Goal: Task Accomplishment & Management: Use online tool/utility

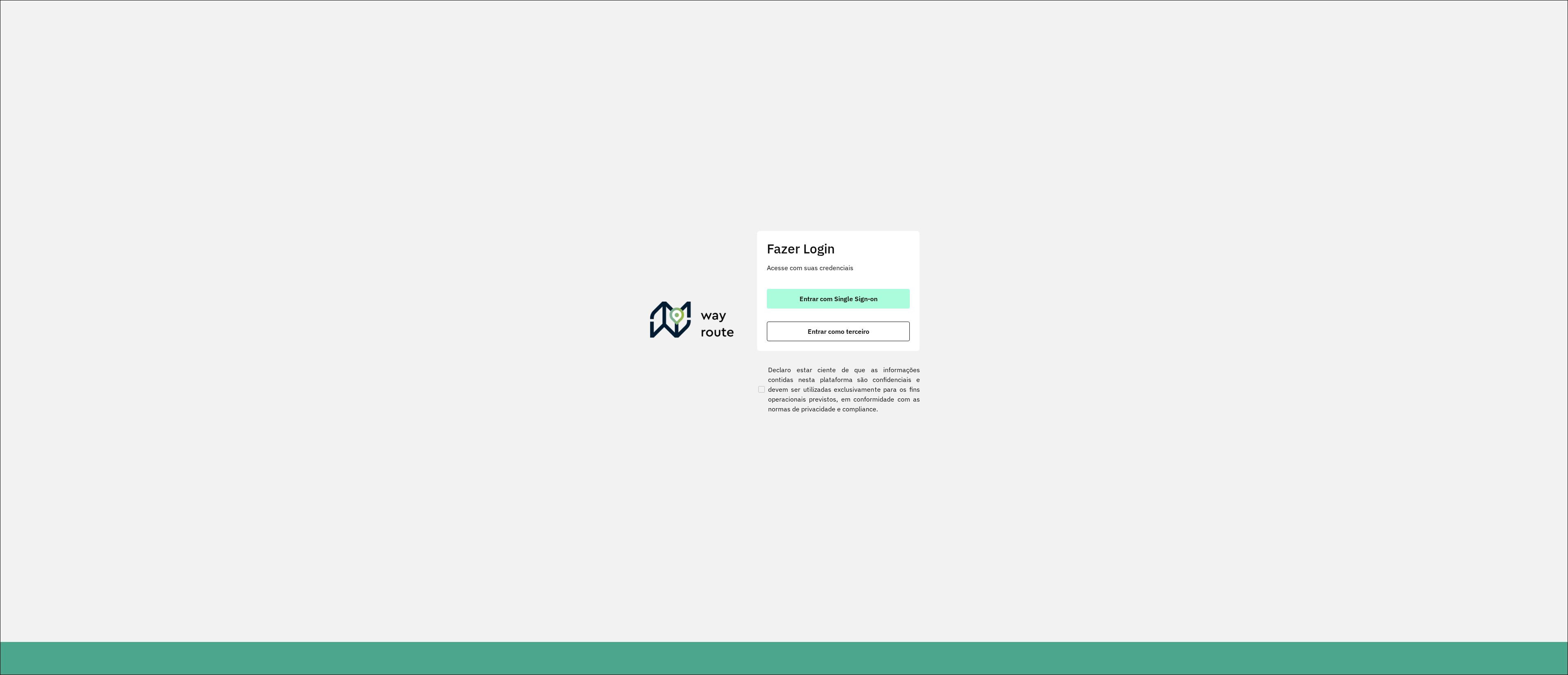
click at [884, 289] on button "Entrar com Single Sign-on" at bounding box center [838, 299] width 143 height 20
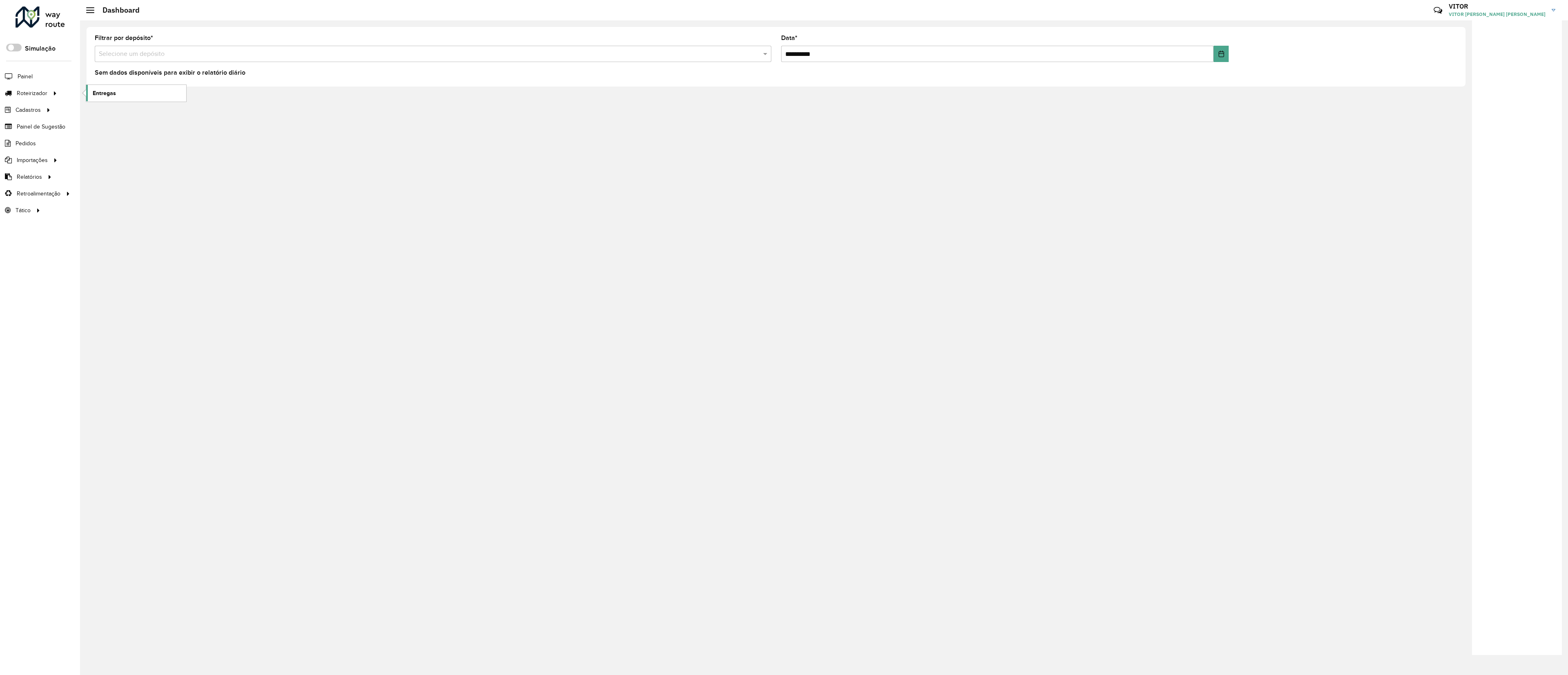
click at [148, 94] on link "Entregas" at bounding box center [136, 93] width 100 height 17
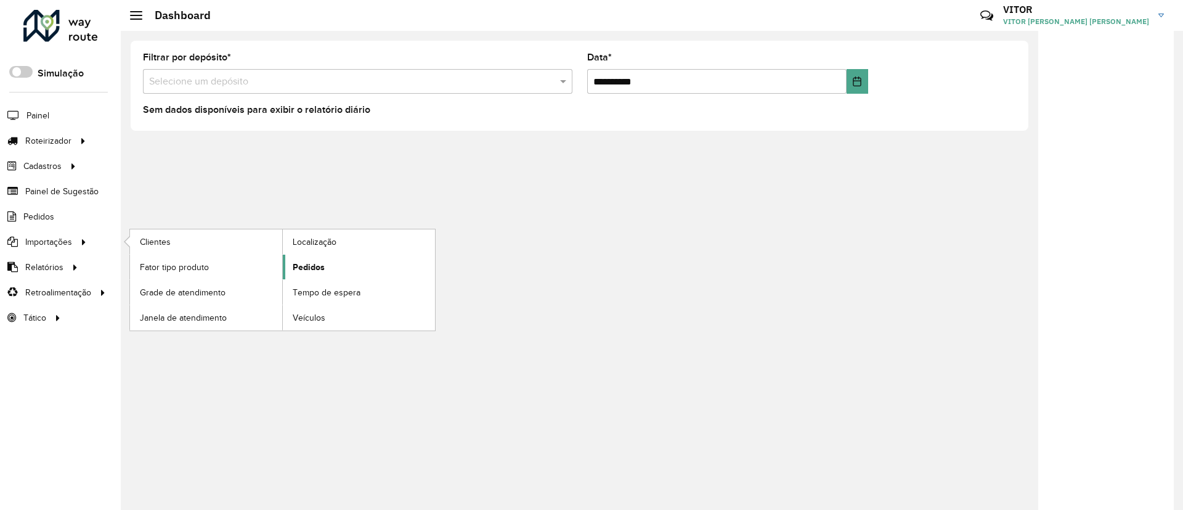
click at [289, 266] on link "Pedidos" at bounding box center [359, 267] width 152 height 25
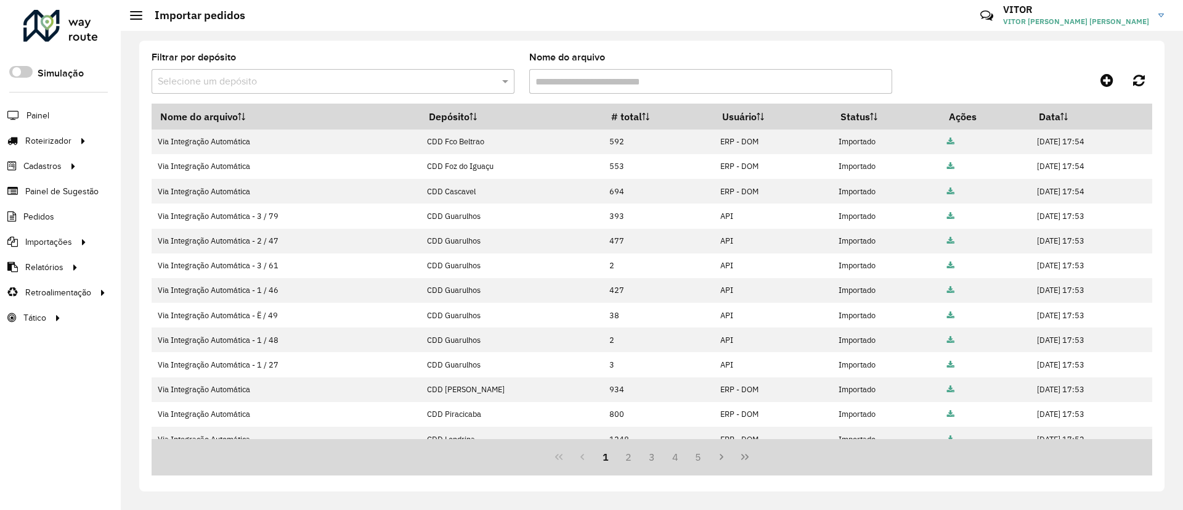
click at [404, 83] on input "text" at bounding box center [321, 82] width 326 height 15
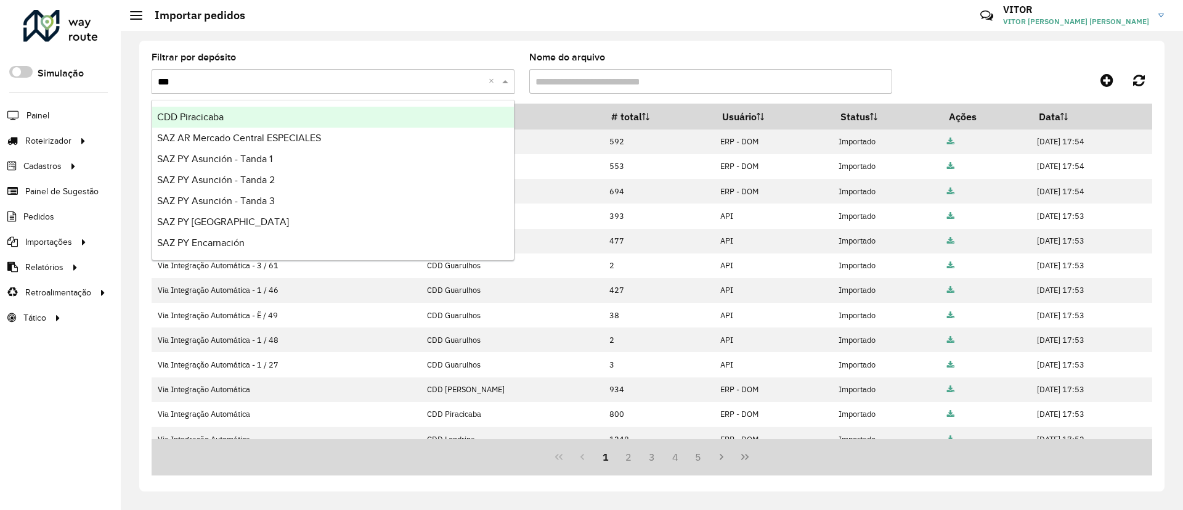
type input "****"
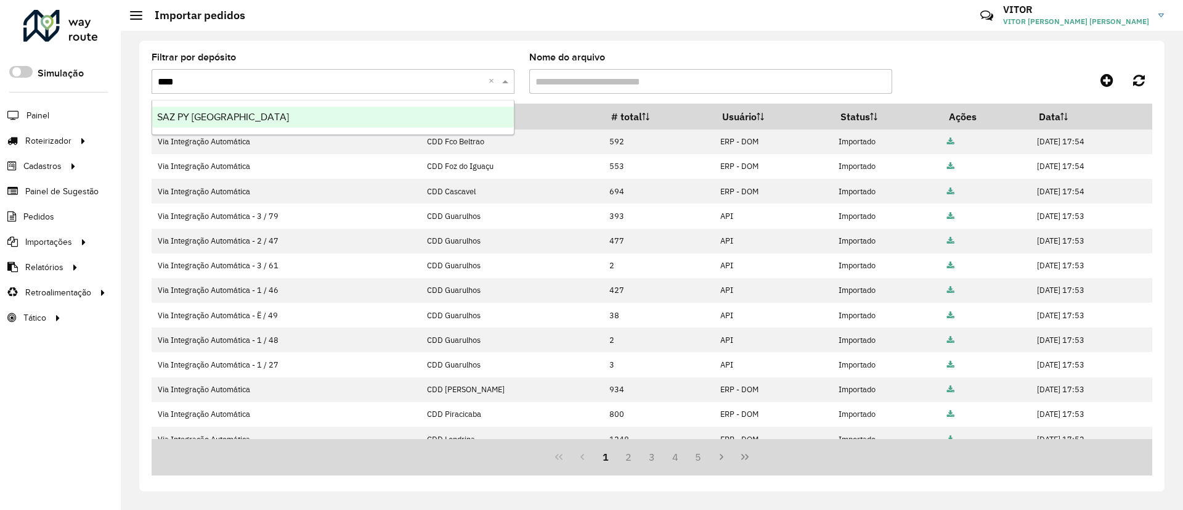
click at [422, 112] on div "SAZ PY [GEOGRAPHIC_DATA]" at bounding box center [333, 117] width 362 height 21
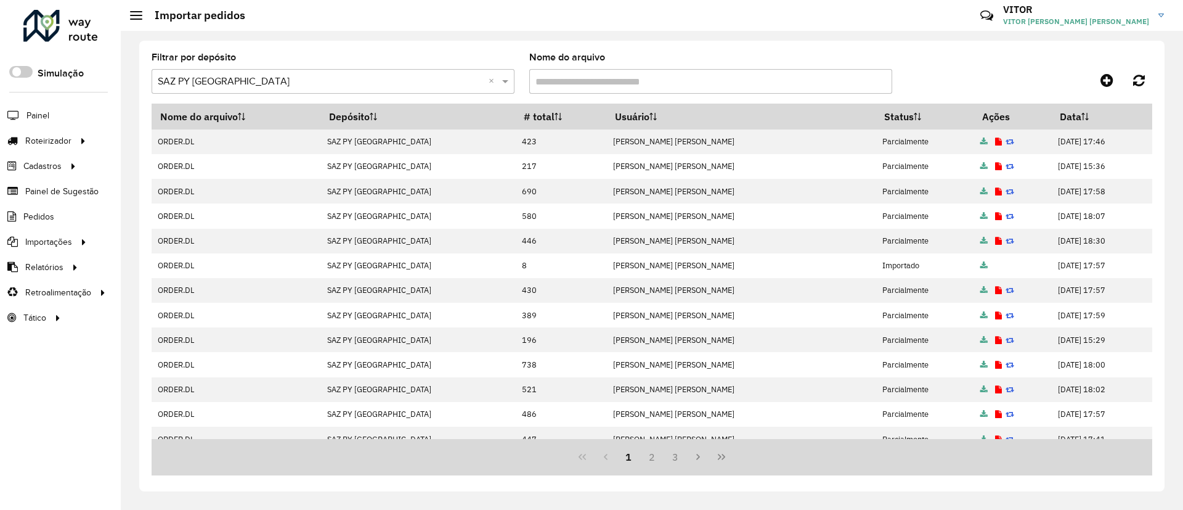
click at [439, 70] on div "Selecione um depósito × SAZ PY [GEOGRAPHIC_DATA] ×" at bounding box center [333, 81] width 363 height 25
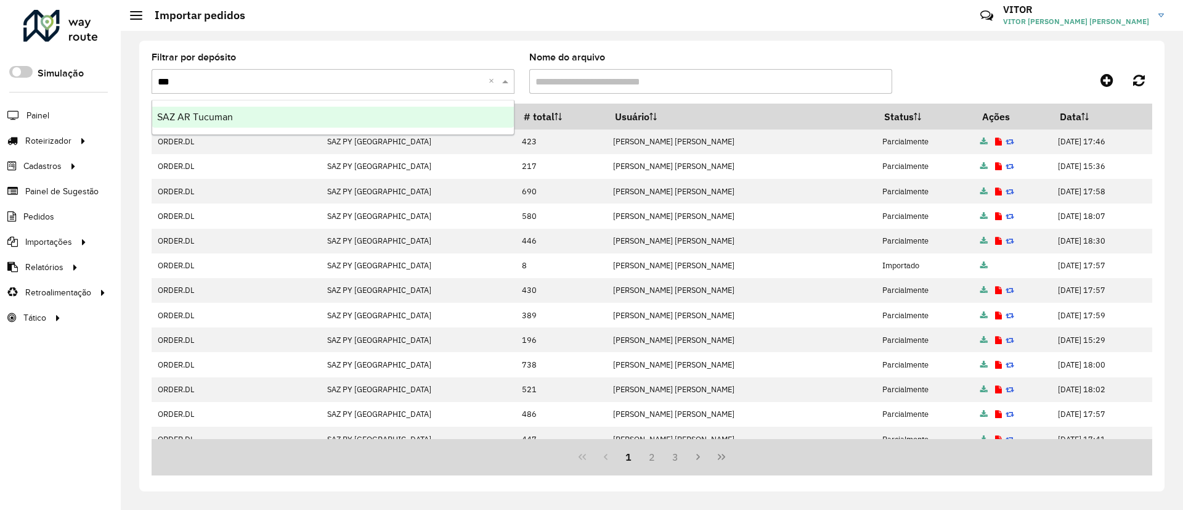
type input "****"
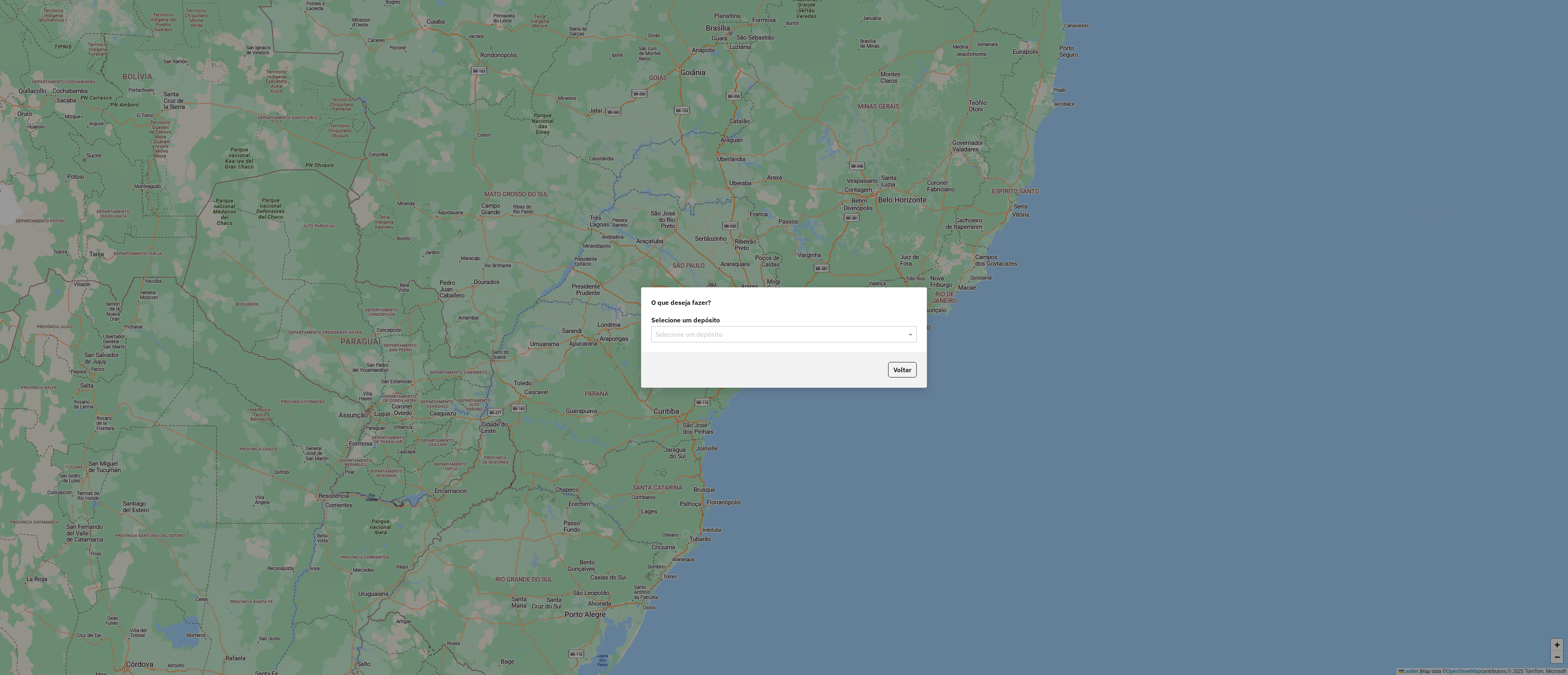
click at [783, 326] on div "Selecione um depósito" at bounding box center [784, 334] width 266 height 17
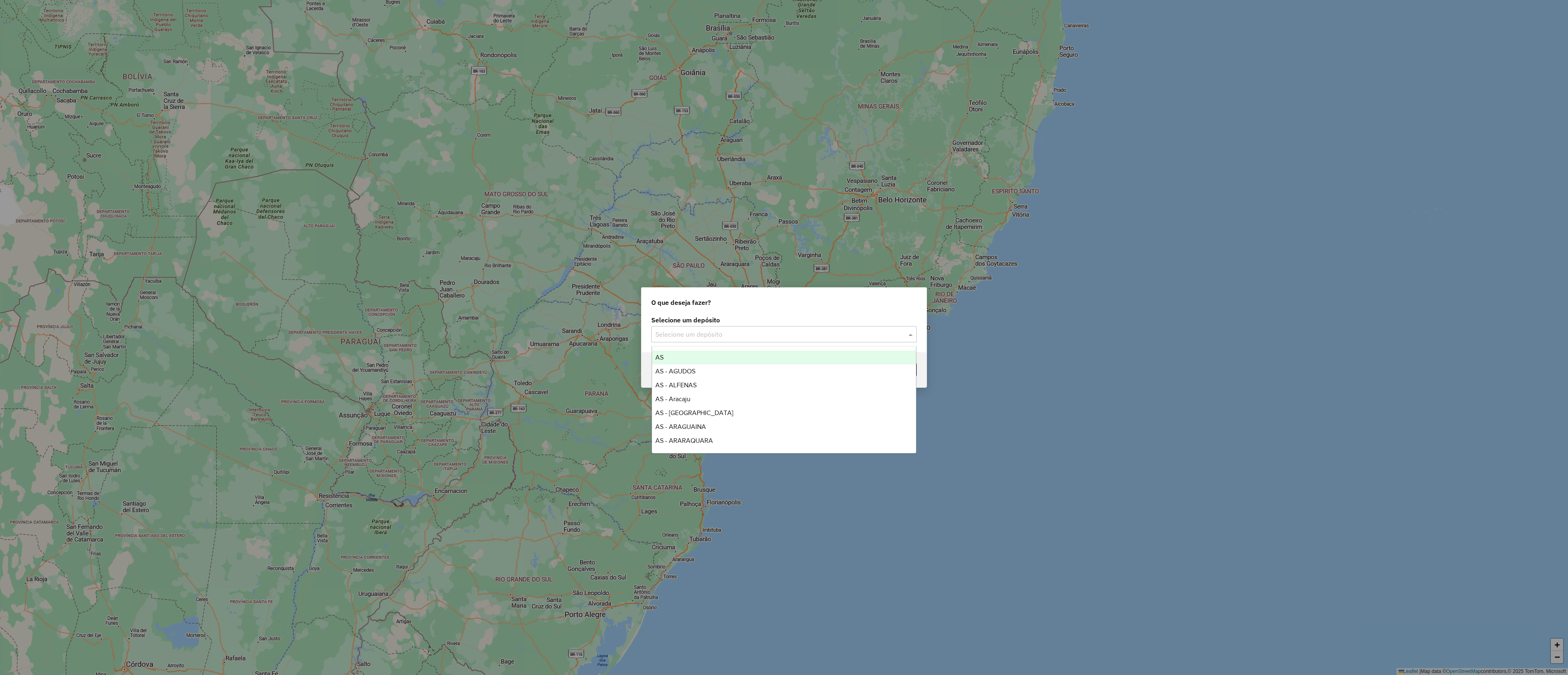
click at [779, 338] on input "text" at bounding box center [776, 335] width 241 height 10
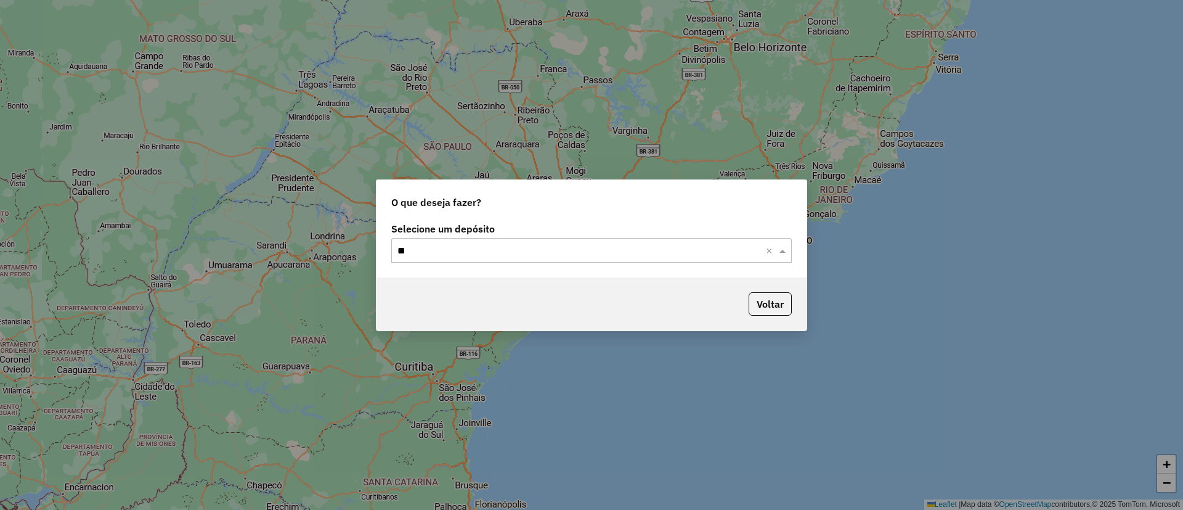
type input "*"
click at [784, 314] on button "Voltar" at bounding box center [770, 303] width 43 height 23
